Goal: Task Accomplishment & Management: Manage account settings

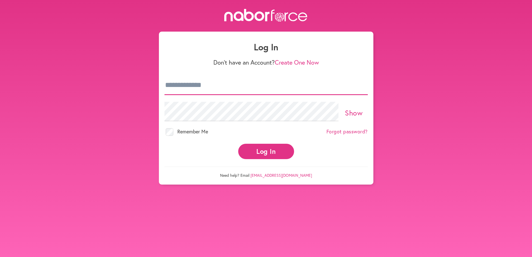
click at [235, 90] on input "email" at bounding box center [266, 85] width 203 height 20
type input "**********"
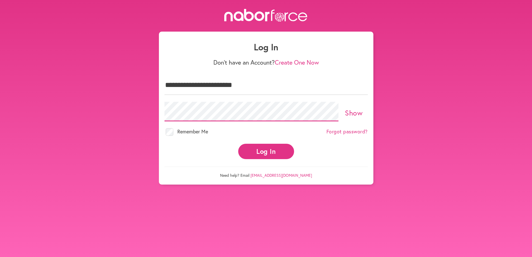
click at [238, 144] on button "Log In" at bounding box center [266, 151] width 56 height 15
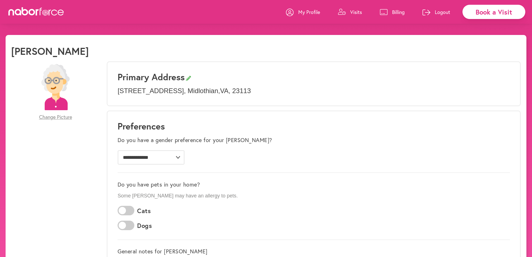
click at [124, 227] on span at bounding box center [126, 225] width 17 height 10
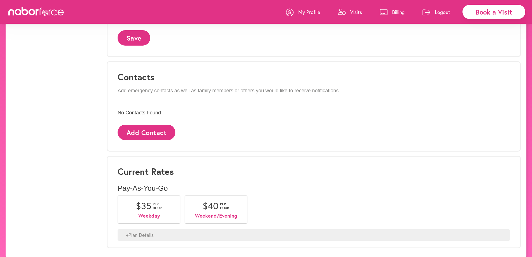
scroll to position [289, 0]
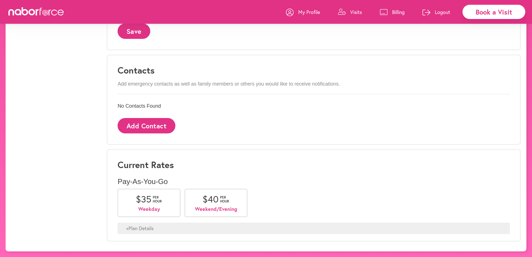
click at [438, 10] on p "Logout" at bounding box center [442, 12] width 15 height 7
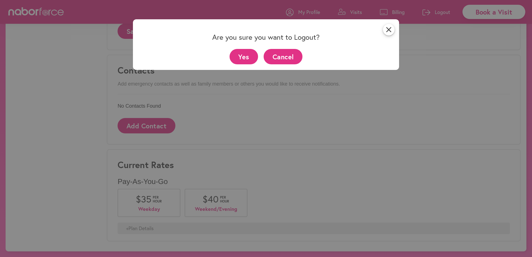
click at [249, 56] on button "Yes" at bounding box center [244, 56] width 29 height 15
